Goal: Information Seeking & Learning: Learn about a topic

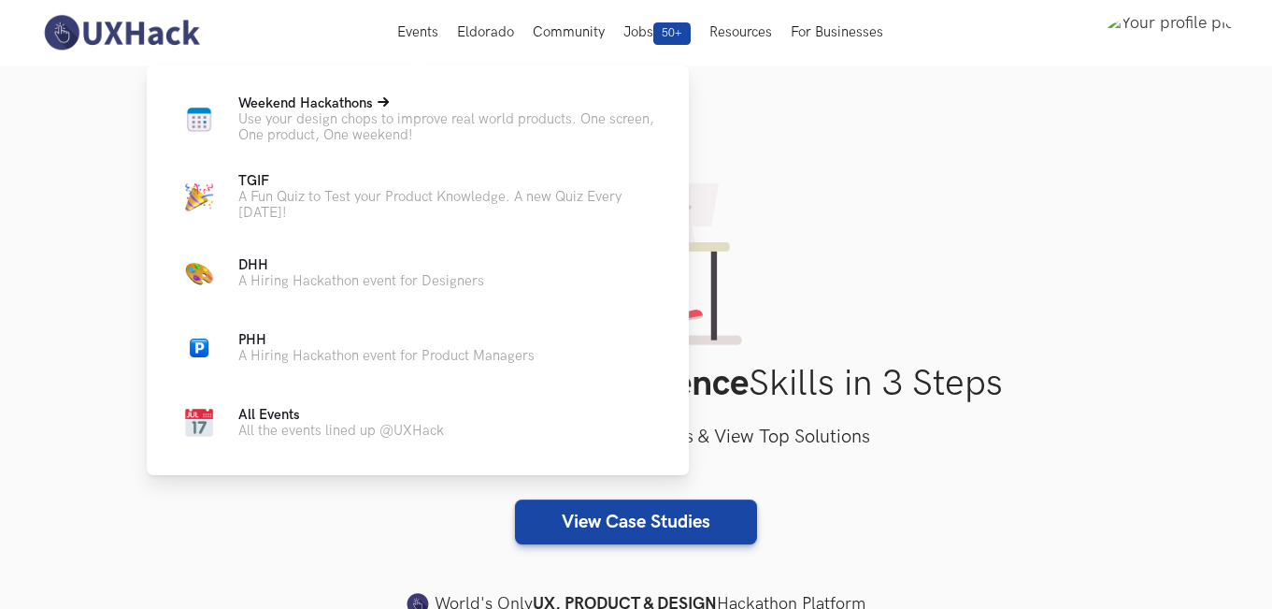
click at [362, 102] on span "Weekend Hackathons Live" at bounding box center [305, 103] width 135 height 16
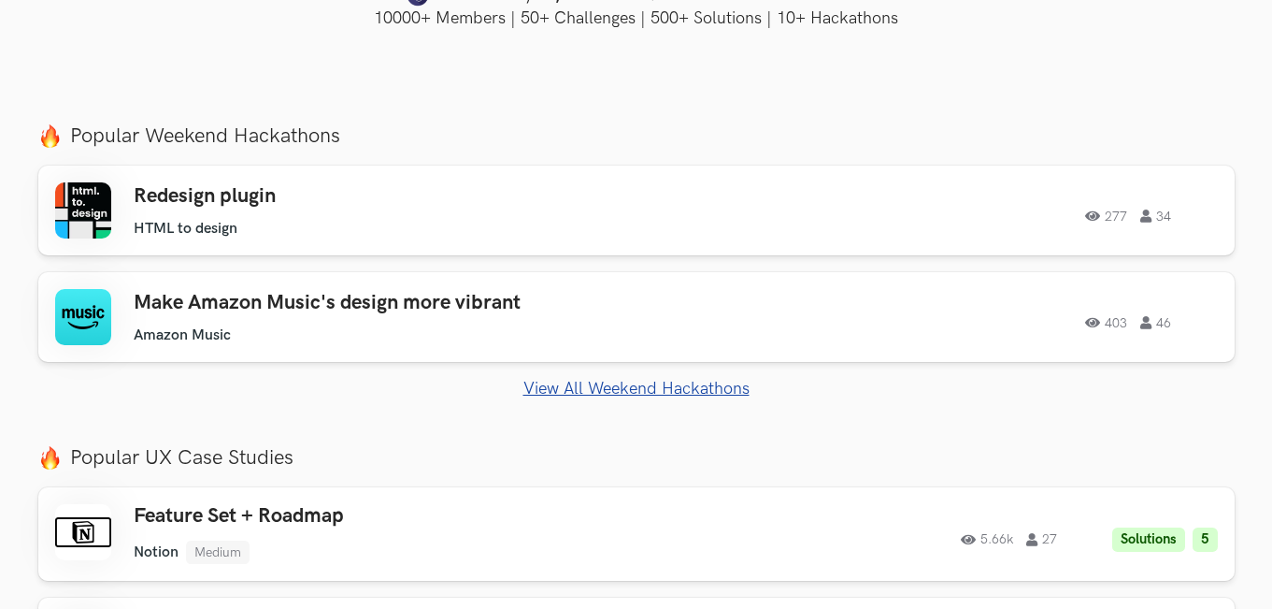
scroll to position [654, 0]
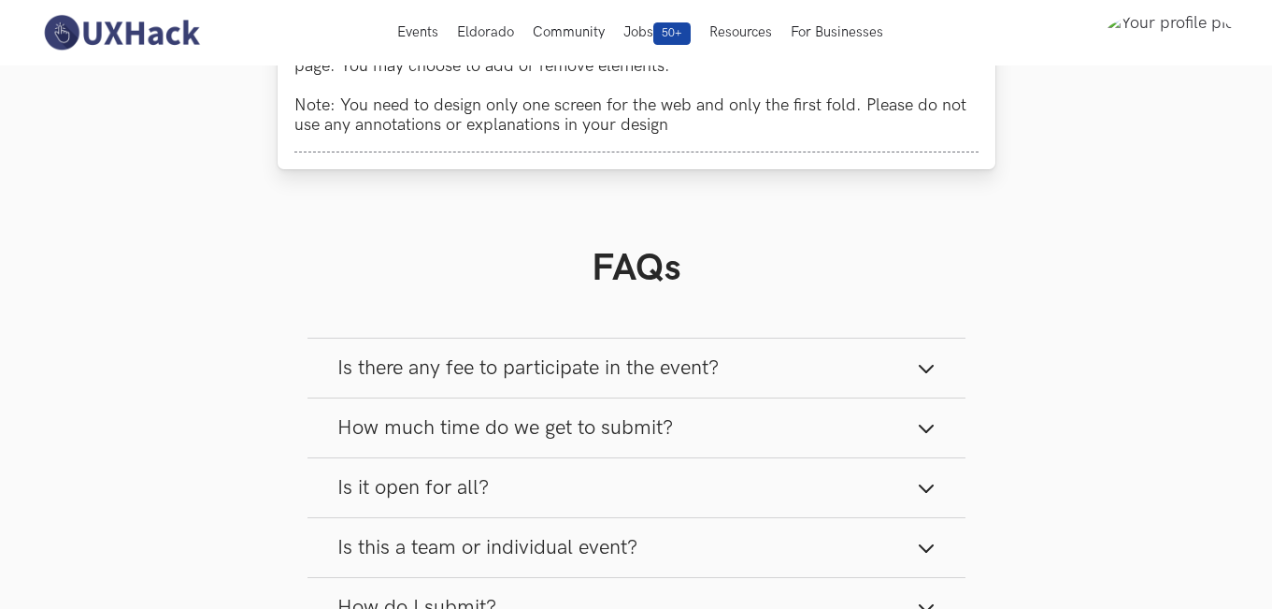
scroll to position [524, 0]
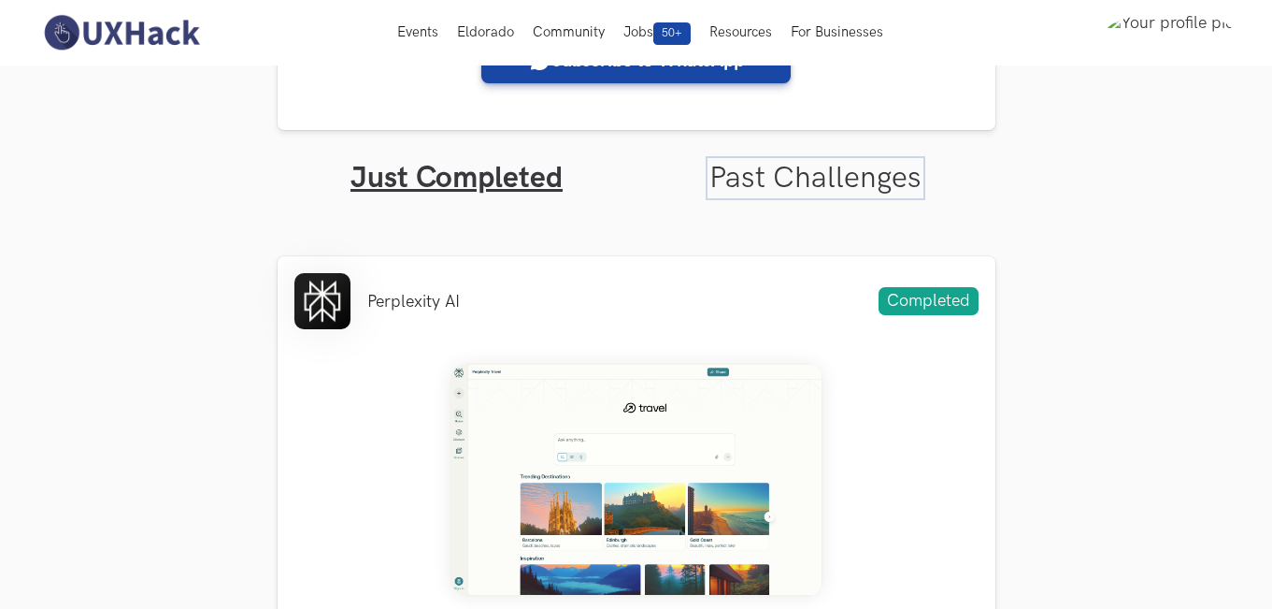
click at [806, 178] on link "Past Challenges" at bounding box center [816, 178] width 212 height 36
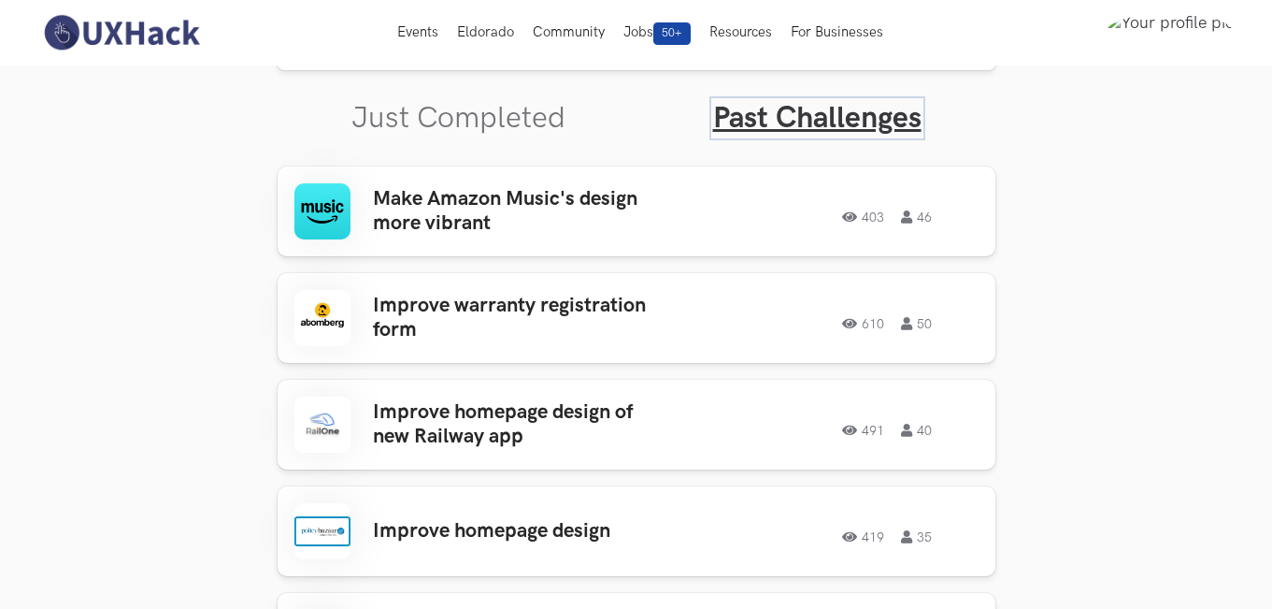
scroll to position [524, 0]
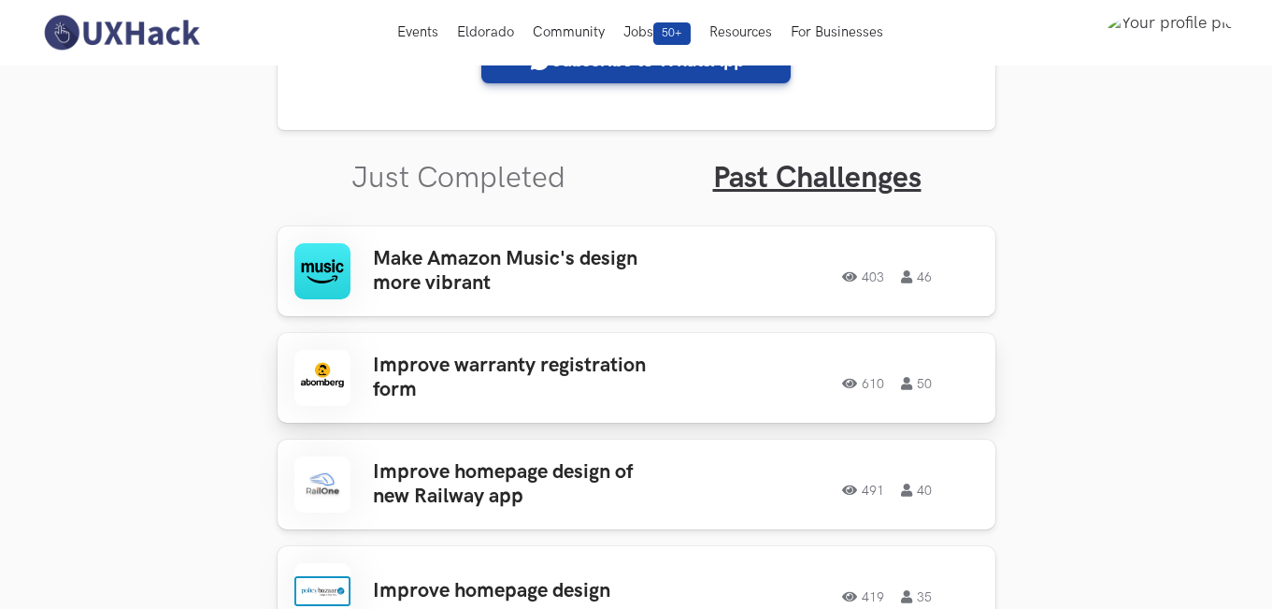
click at [595, 365] on h3 "Improve warranty registration form" at bounding box center [519, 378] width 292 height 50
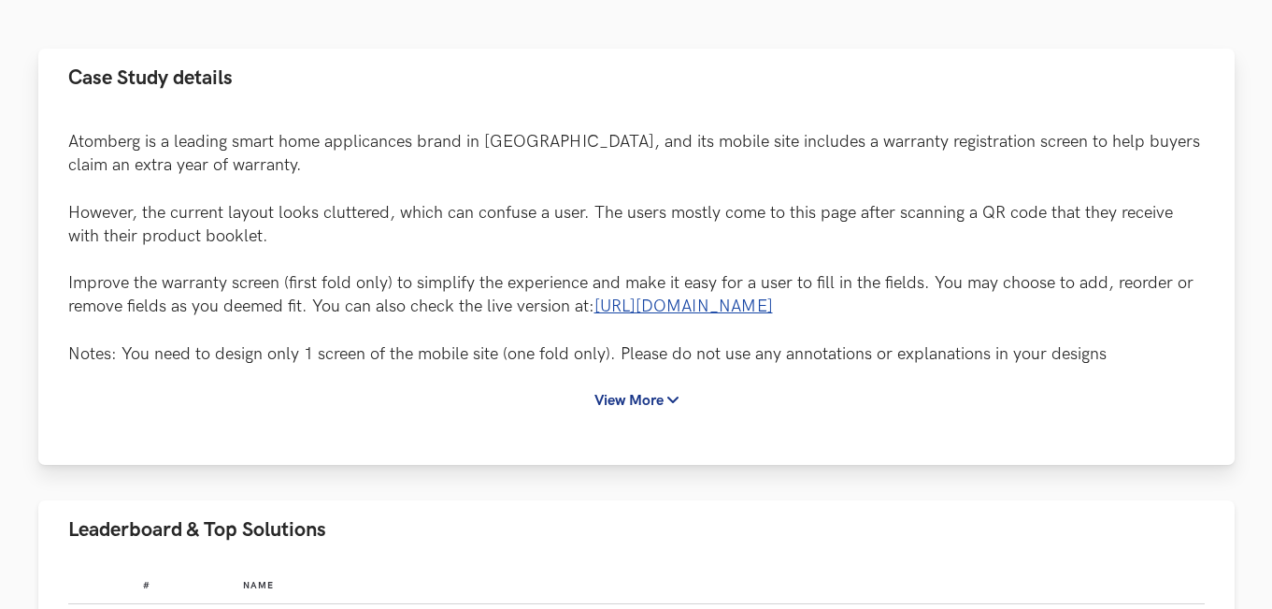
scroll to position [187, 0]
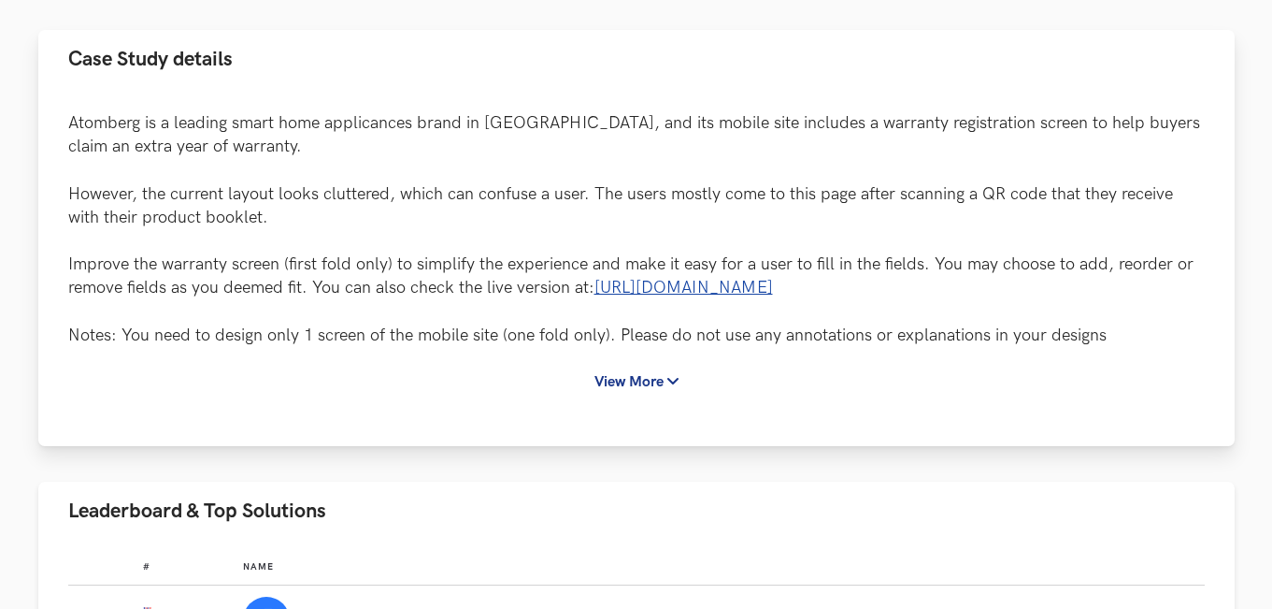
click at [811, 322] on p "Atomberg is a leading smart home applicances brand in [GEOGRAPHIC_DATA], and it…" at bounding box center [636, 229] width 1137 height 236
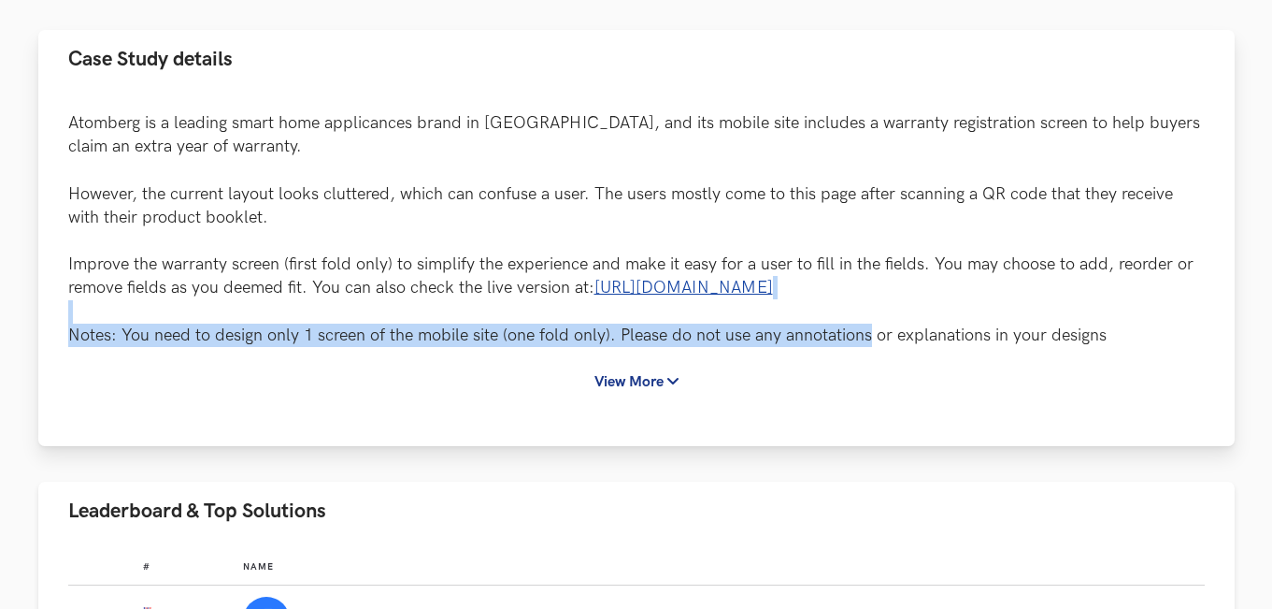
drag, startPoint x: 811, startPoint y: 322, endPoint x: 818, endPoint y: 330, distance: 10.7
click at [818, 330] on p "Atomberg is a leading smart home applicances brand in [GEOGRAPHIC_DATA], and it…" at bounding box center [636, 229] width 1137 height 236
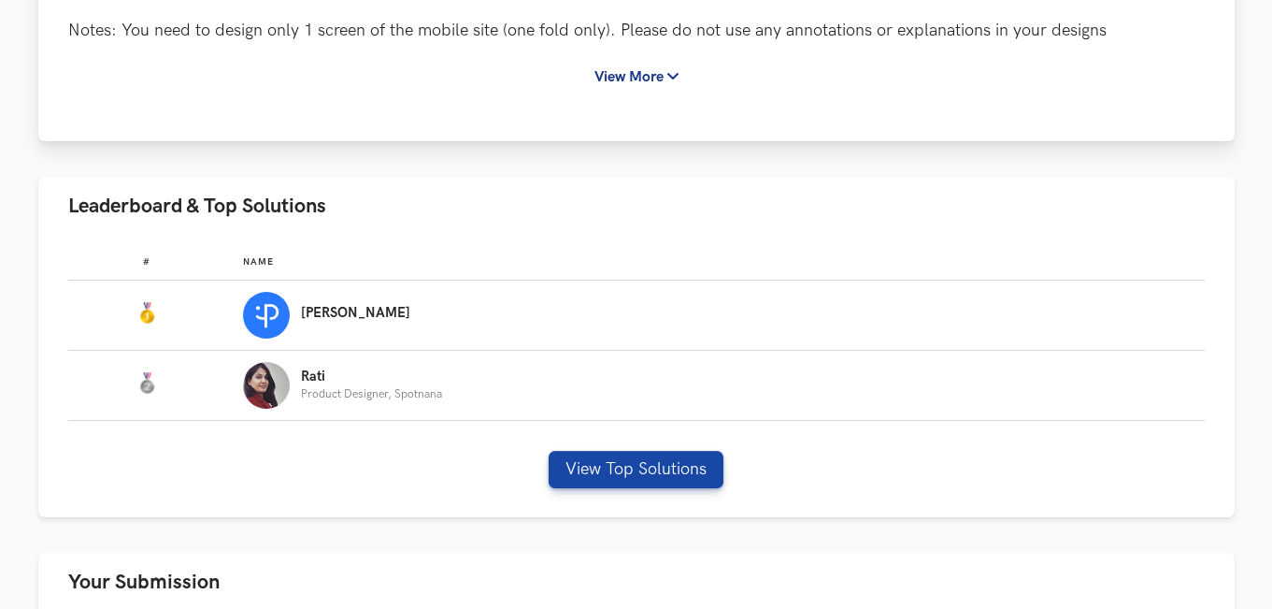
scroll to position [561, 0]
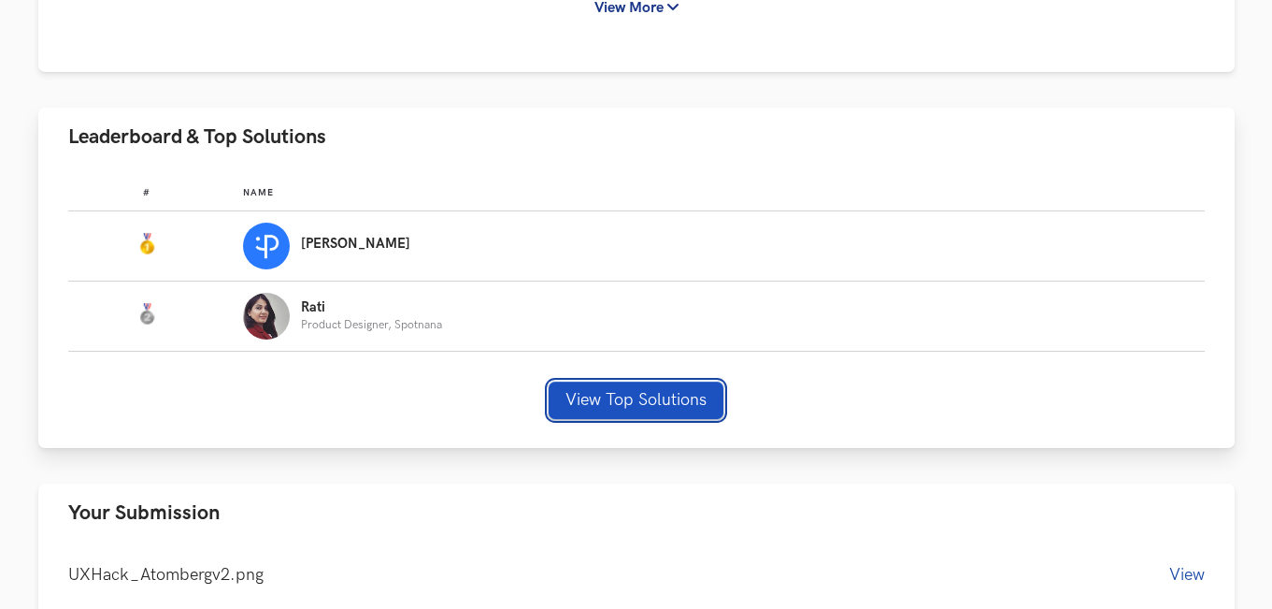
click at [621, 410] on button "View Top Solutions" at bounding box center [636, 399] width 175 height 37
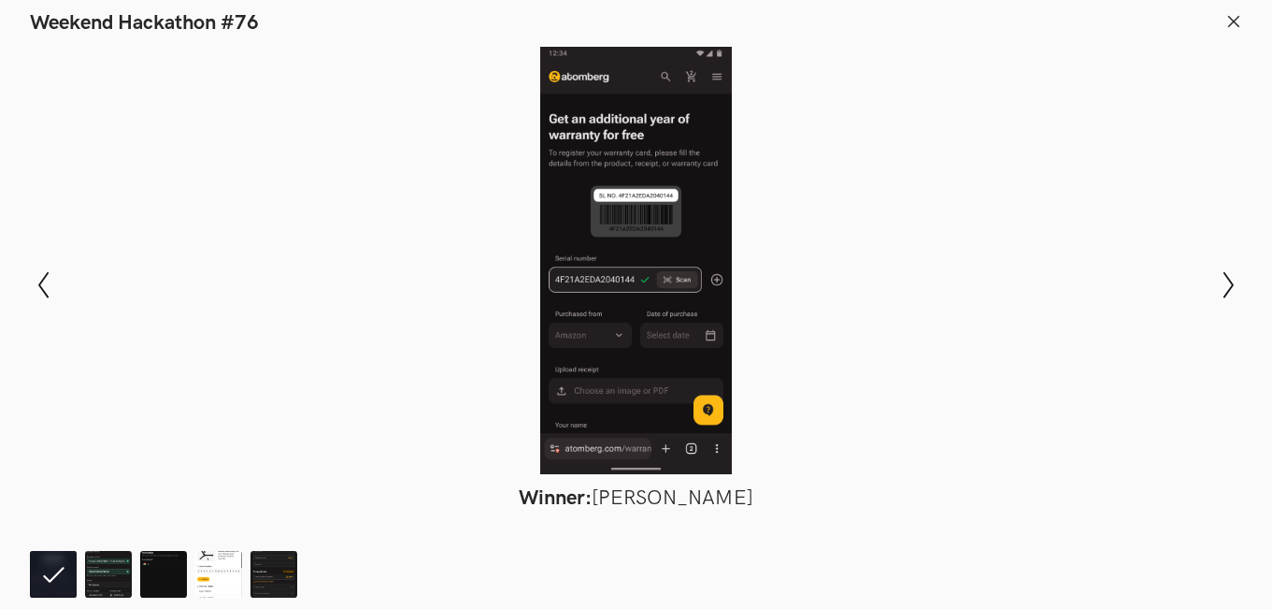
click at [1227, 25] on icon at bounding box center [1234, 21] width 17 height 17
